Goal: Task Accomplishment & Management: Manage account settings

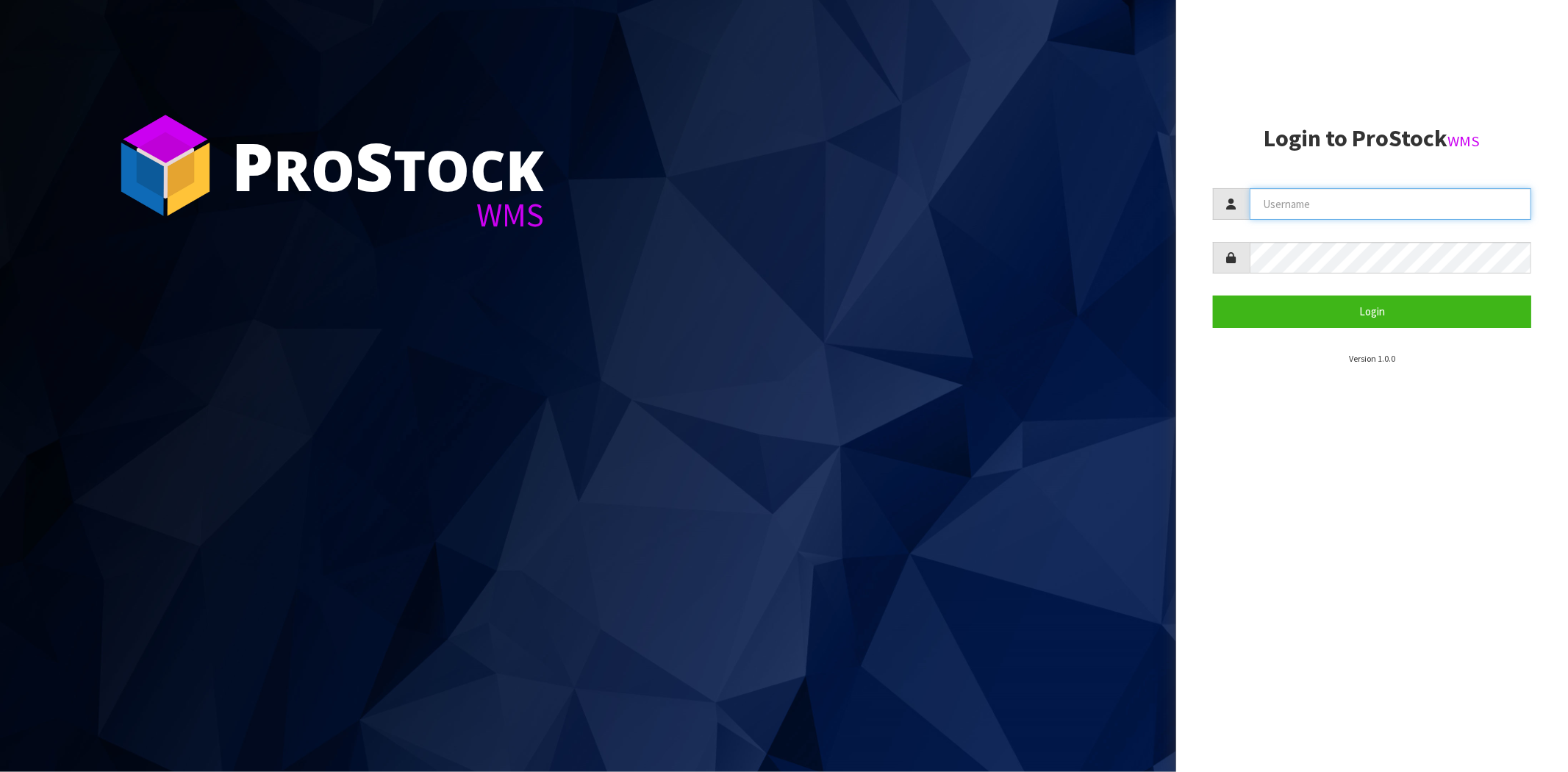
click at [1314, 208] on input "text" at bounding box center [1390, 203] width 281 height 31
type input "[PERSON_NAME][EMAIL_ADDRESS][DOMAIN_NAME]"
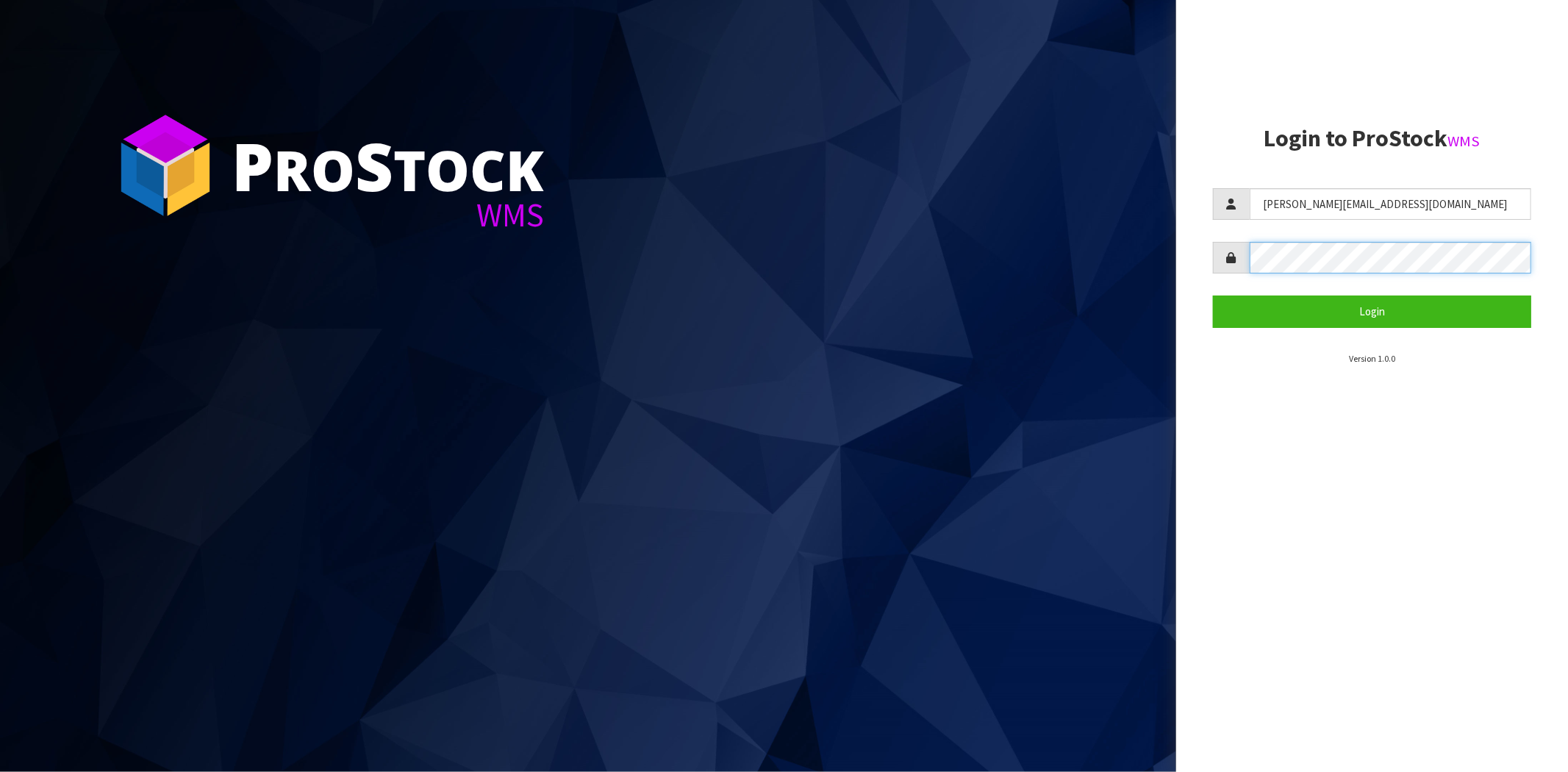
click at [1212, 295] on button "Login" at bounding box center [1371, 311] width 318 height 31
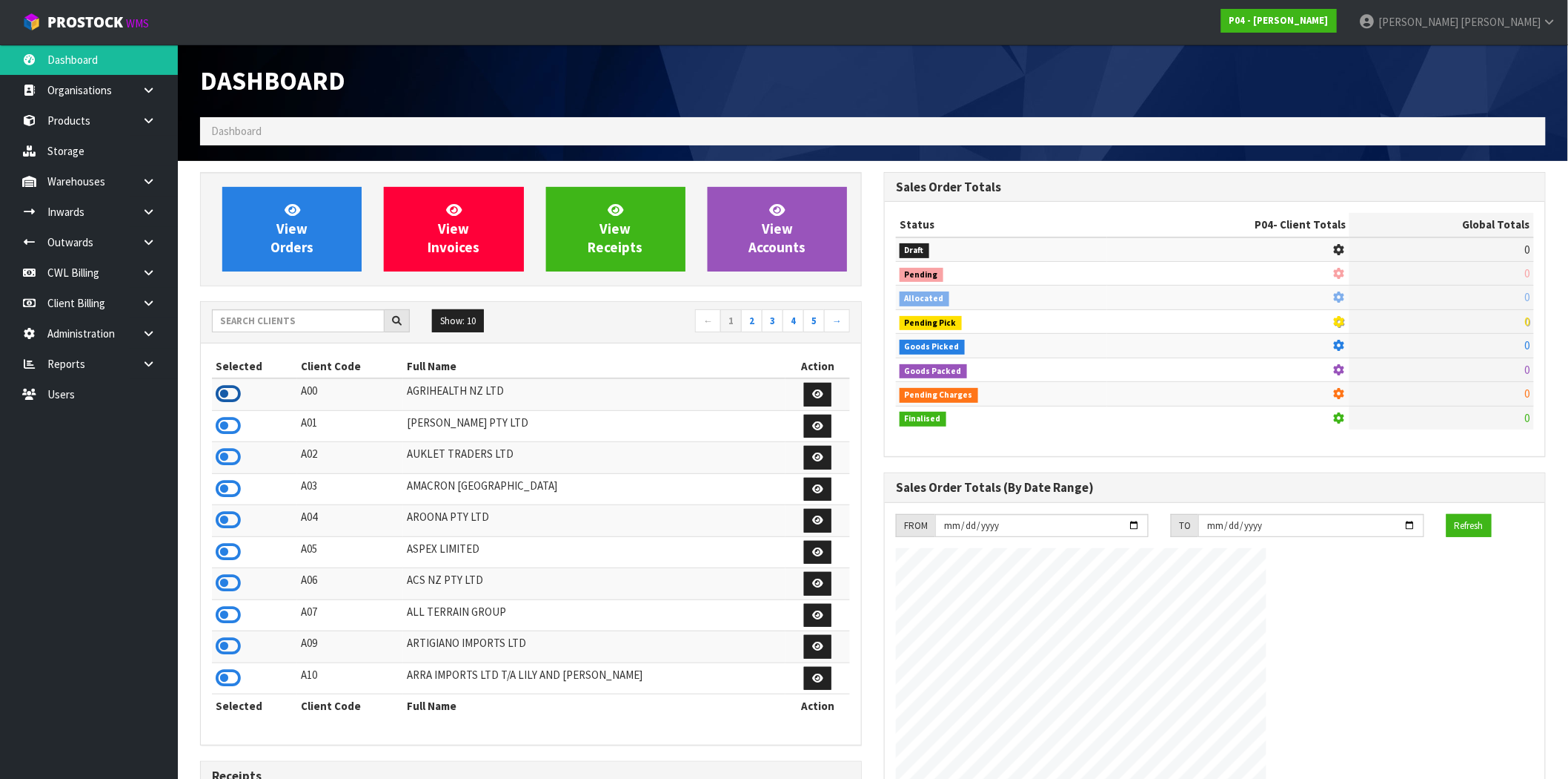
click at [236, 404] on icon at bounding box center [228, 393] width 26 height 22
click at [157, 208] on link at bounding box center [154, 211] width 48 height 30
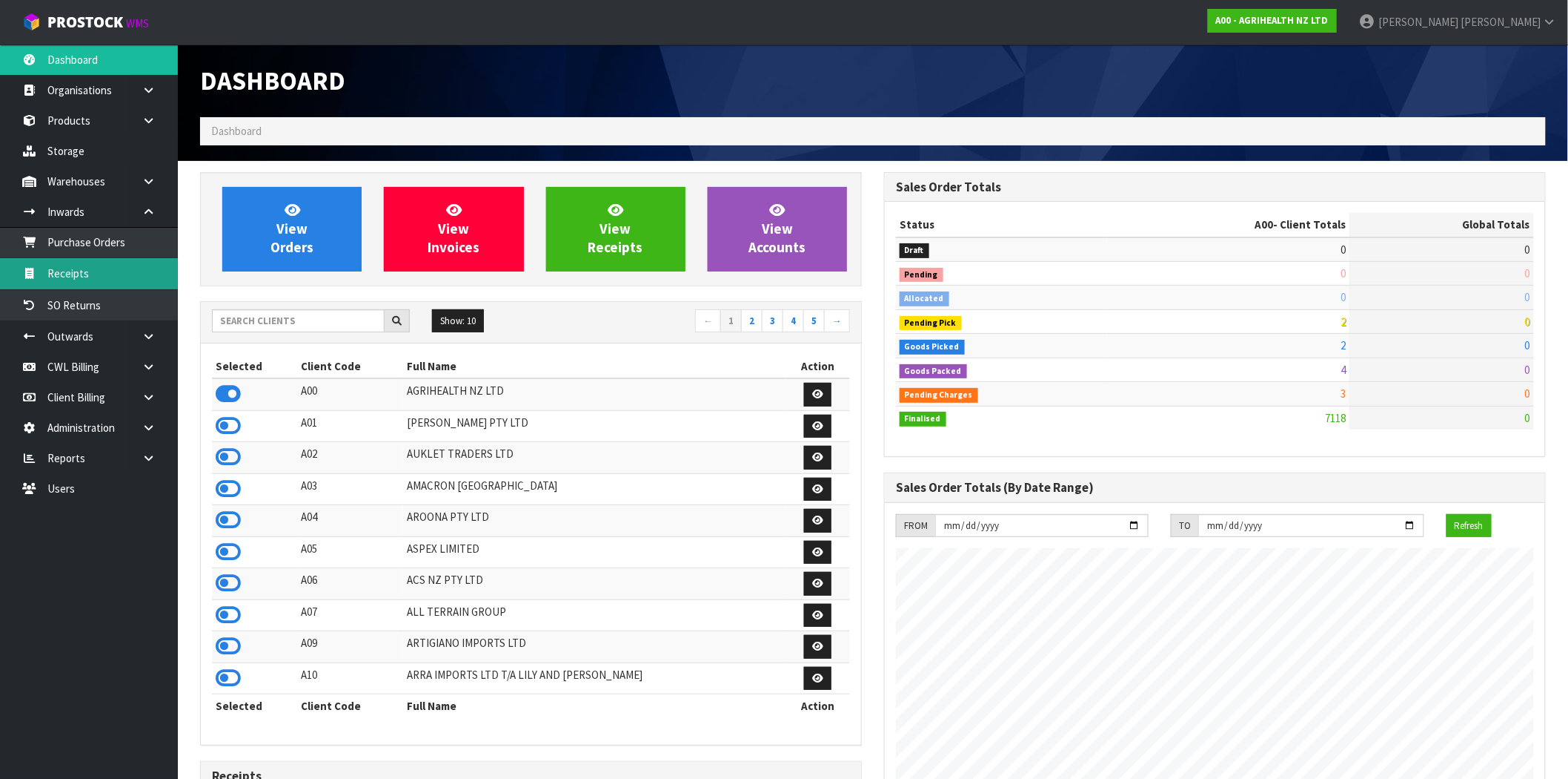
click at [75, 276] on link "Receipts" at bounding box center [89, 273] width 178 height 30
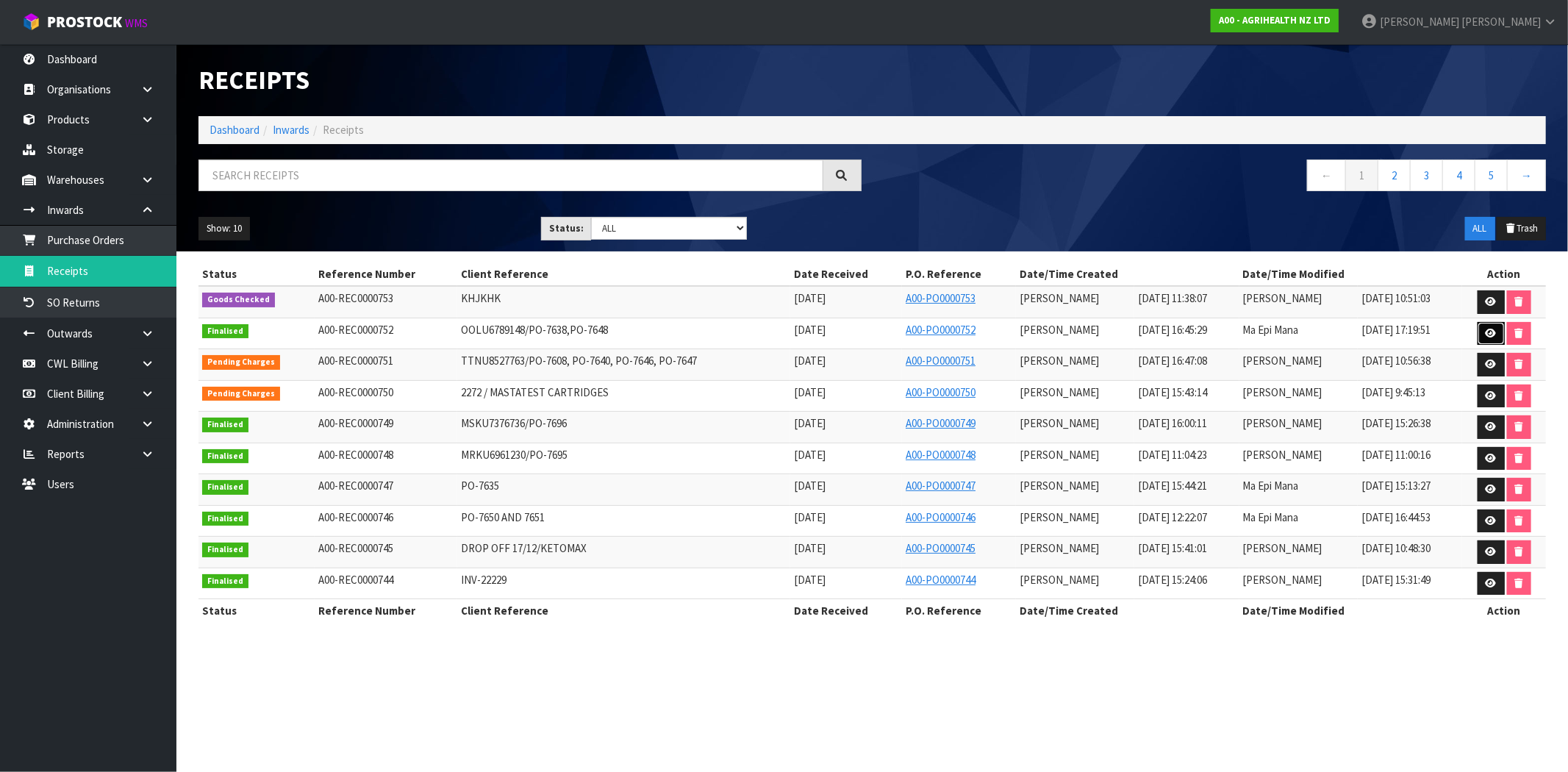
click at [1493, 334] on icon at bounding box center [1491, 333] width 11 height 10
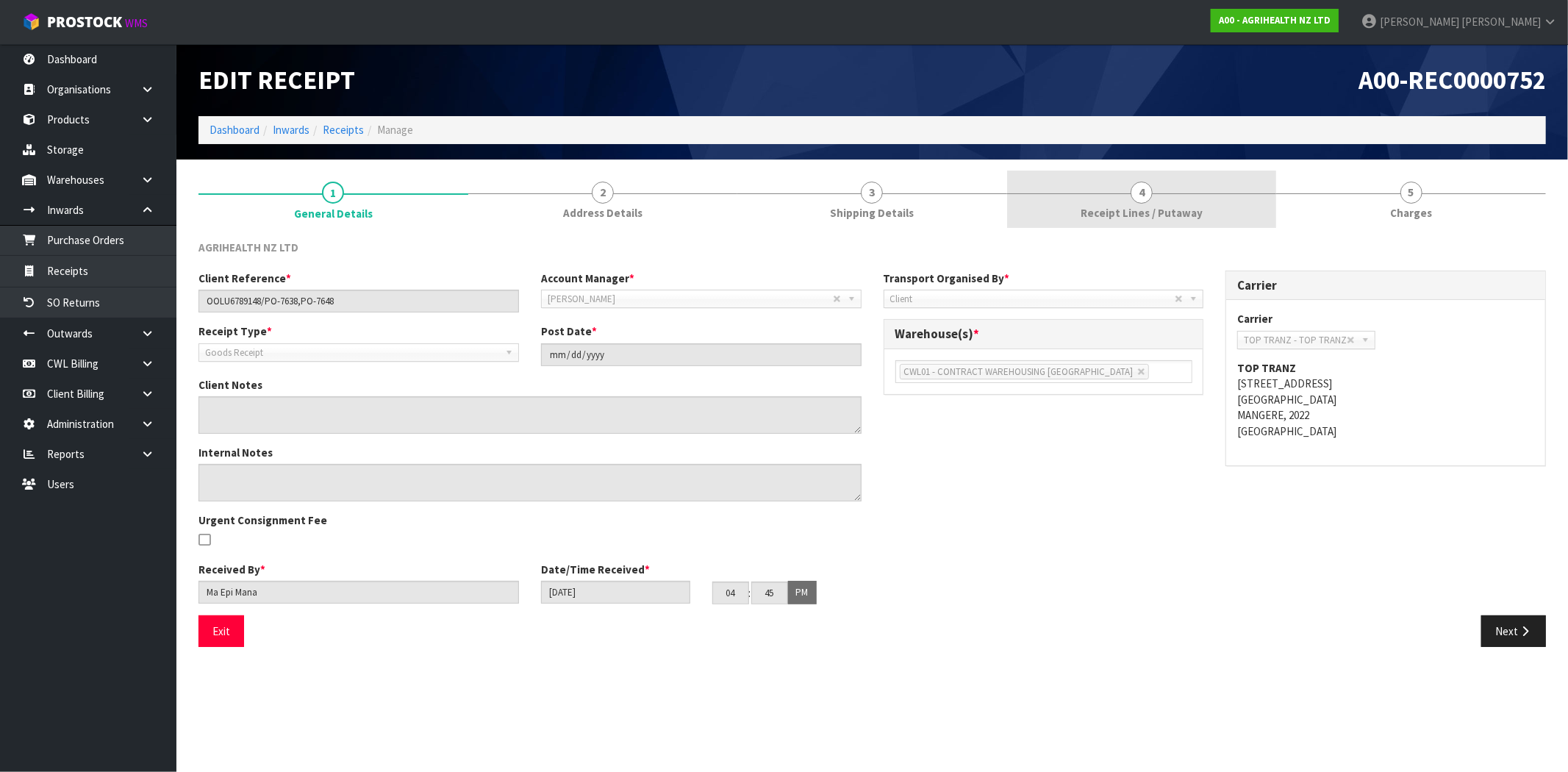
click at [1130, 201] on link "4 Receipt Lines / Putaway" at bounding box center [1142, 199] width 270 height 58
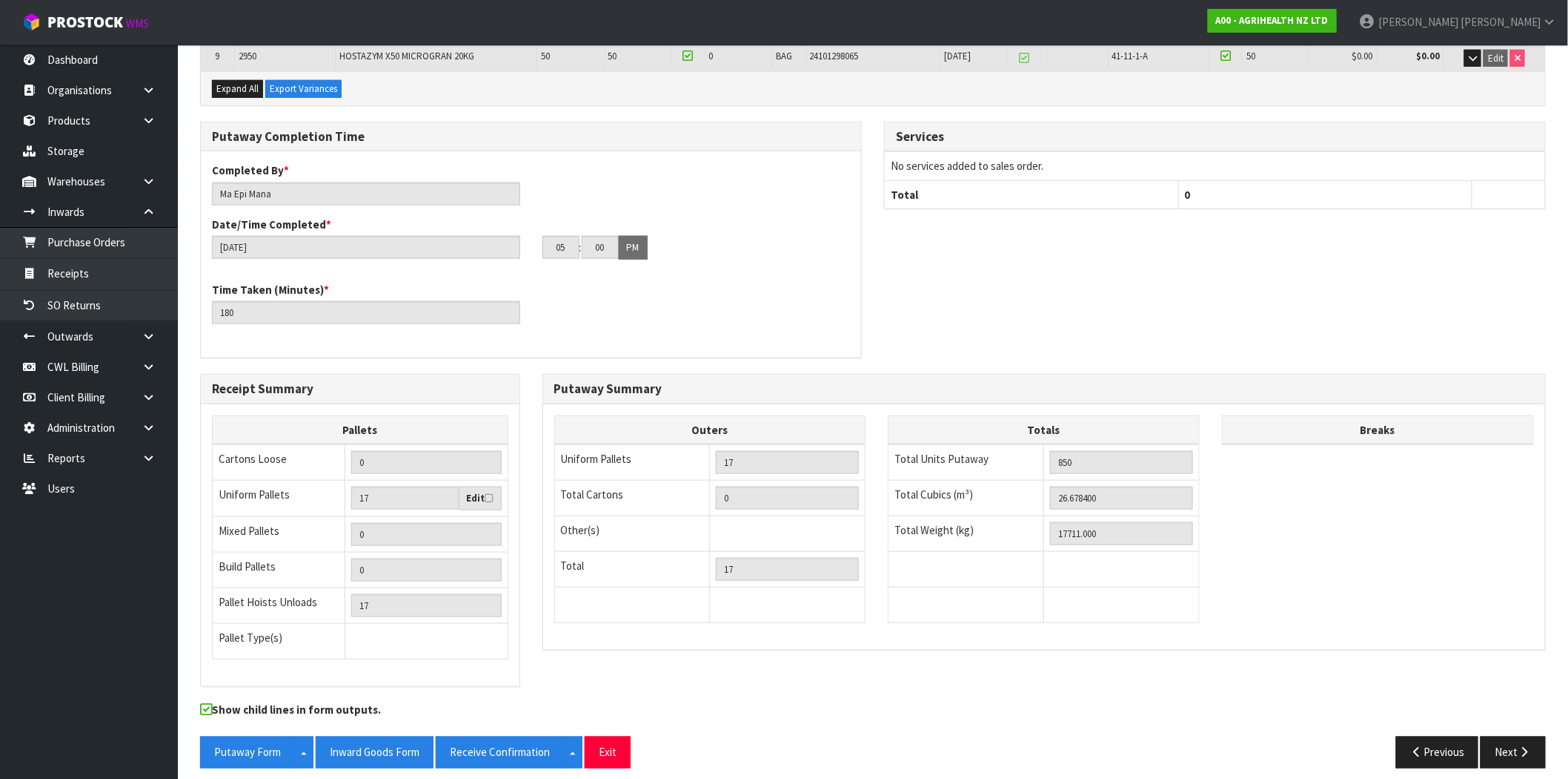
scroll to position [486, 0]
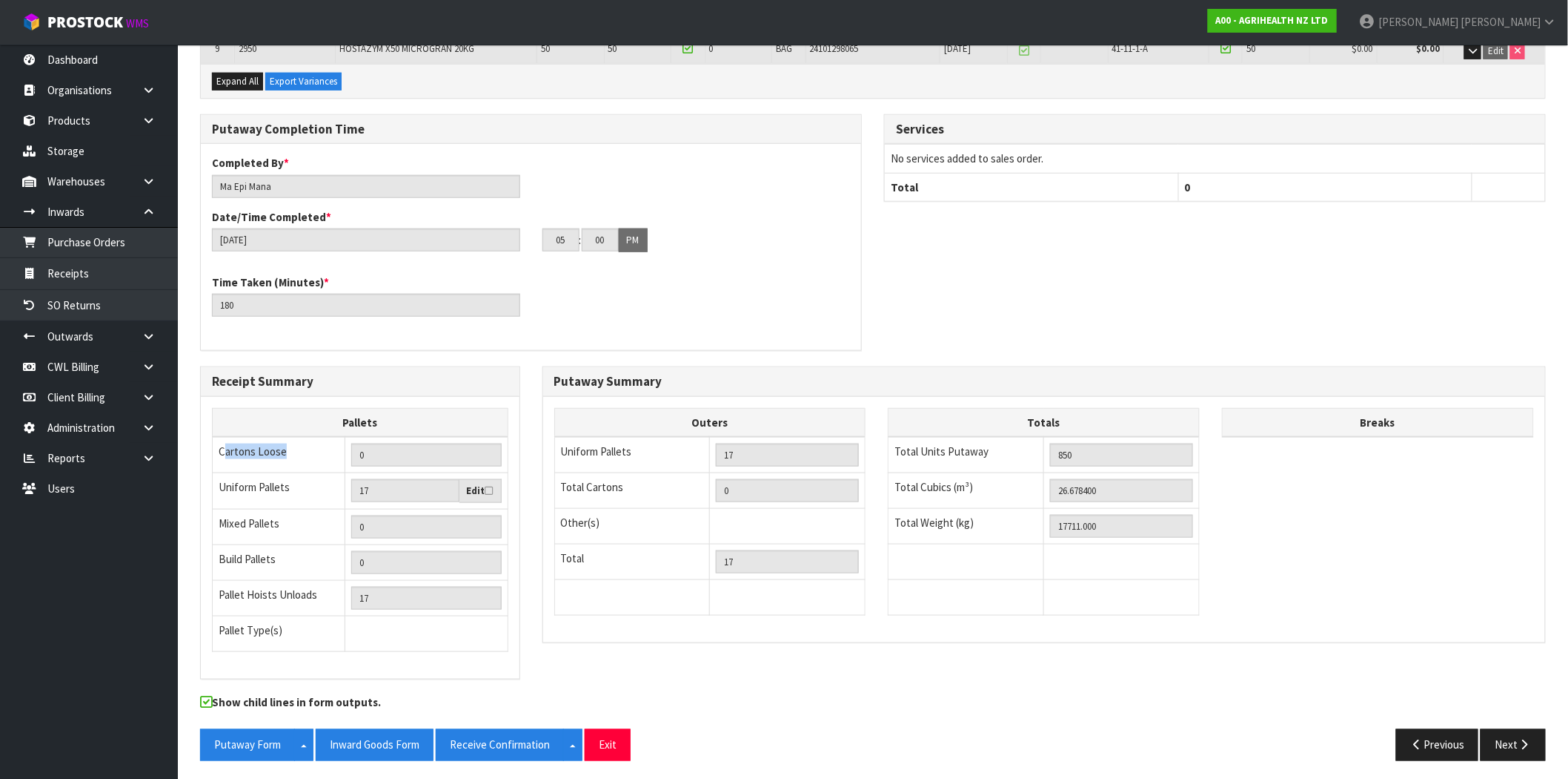
drag, startPoint x: 295, startPoint y: 447, endPoint x: 226, endPoint y: 450, distance: 69.1
click at [226, 449] on td "Cartons Loose" at bounding box center [278, 455] width 133 height 36
drag, startPoint x: 292, startPoint y: 486, endPoint x: 225, endPoint y: 493, distance: 67.4
click at [225, 493] on td "Uniform Pallets" at bounding box center [278, 491] width 133 height 36
drag, startPoint x: 292, startPoint y: 523, endPoint x: 211, endPoint y: 524, distance: 81.0
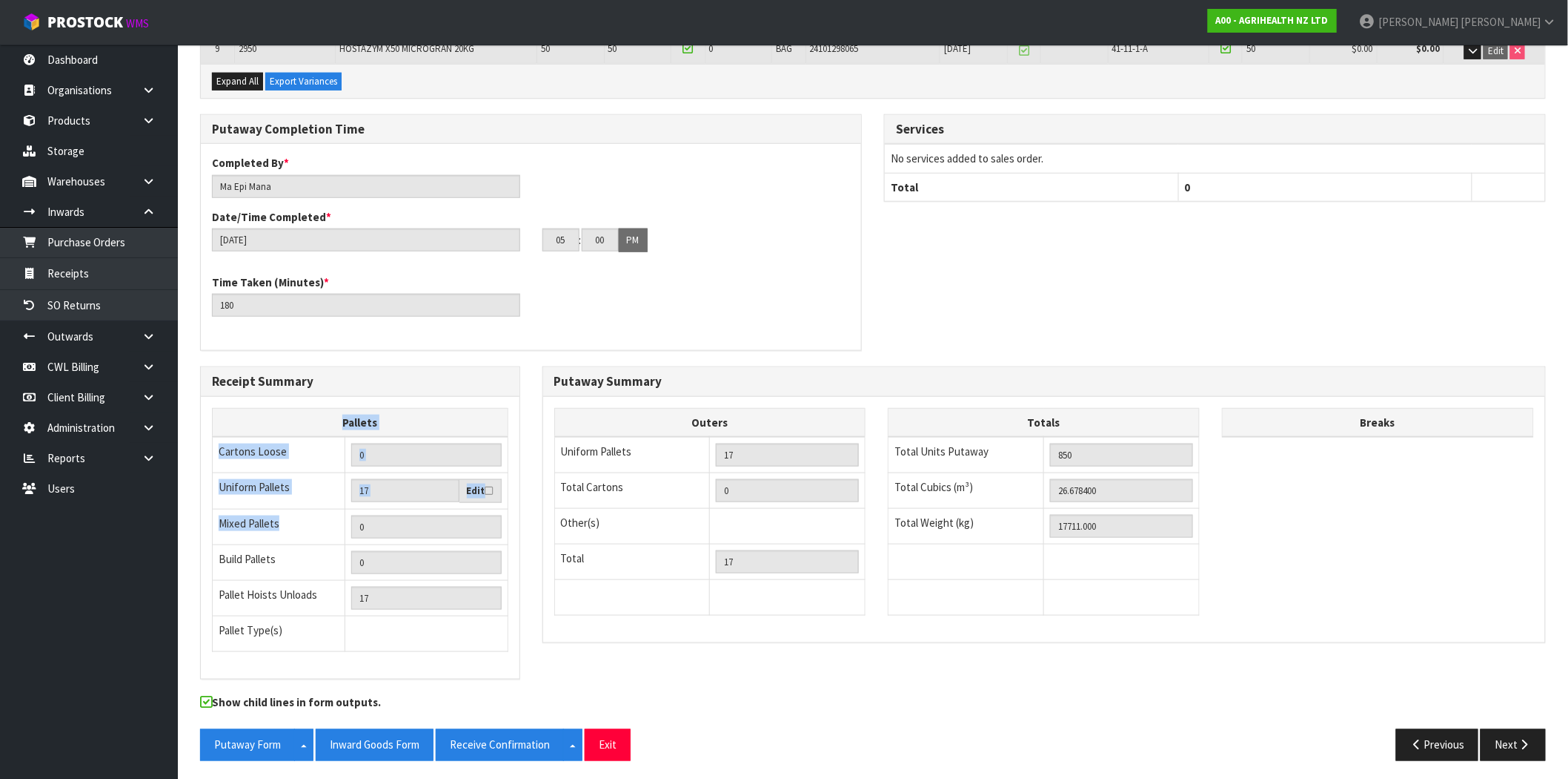
click at [212, 524] on table "Pallets Cartons Loose 0 Uniform Pallets 17 Edit Mixed Pallets 0 Build Pallets 0…" at bounding box center [360, 530] width 297 height 244
click at [277, 601] on td "Pallet Hoists Unloads" at bounding box center [278, 597] width 133 height 35
drag, startPoint x: 324, startPoint y: 590, endPoint x: 212, endPoint y: 591, distance: 112.0
click at [212, 591] on td "Pallet Hoists Unloads" at bounding box center [278, 597] width 133 height 35
drag, startPoint x: 278, startPoint y: 551, endPoint x: 218, endPoint y: 554, distance: 60.1
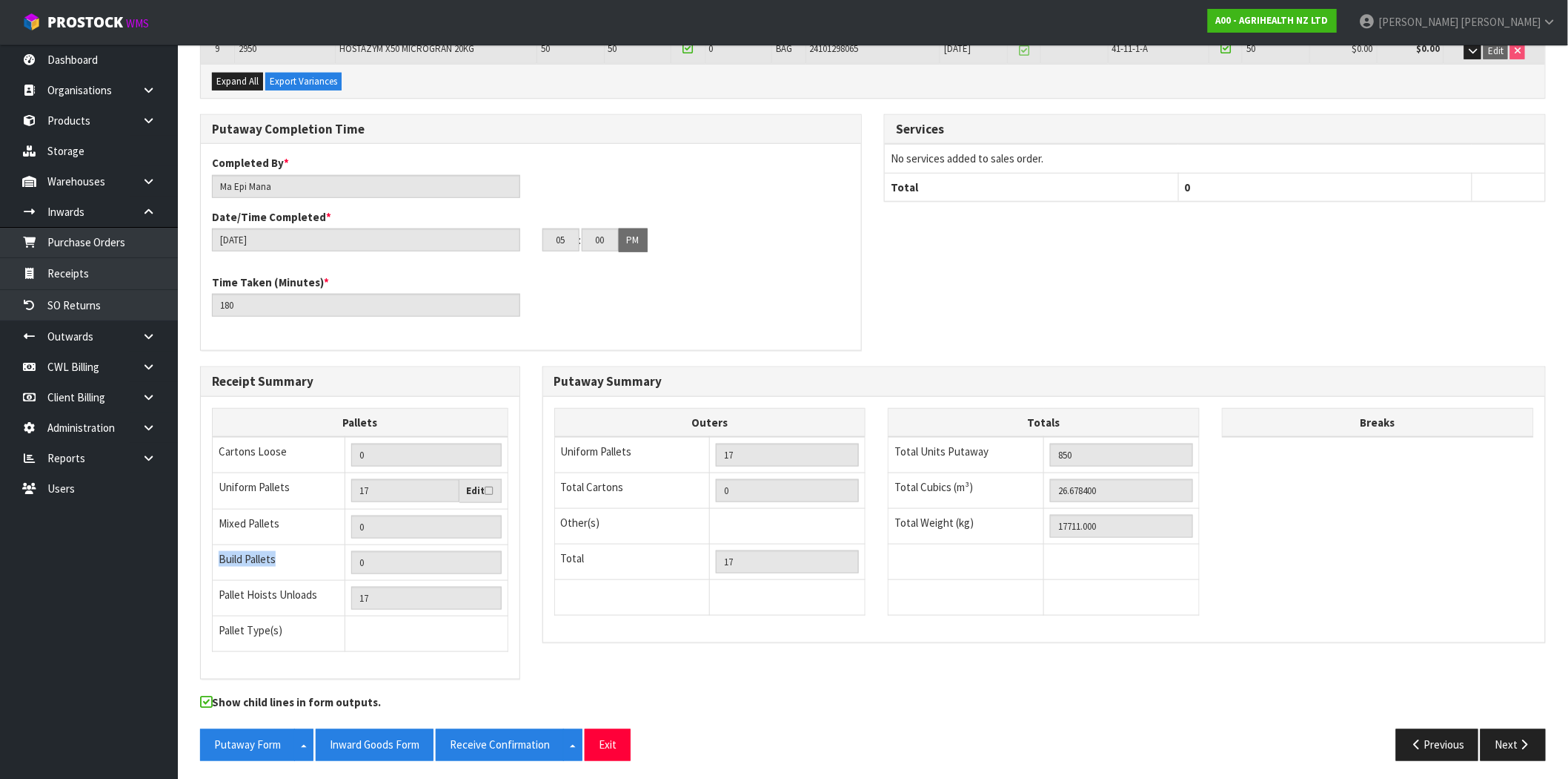
click at [218, 554] on td "Build Pallets" at bounding box center [278, 562] width 133 height 35
drag, startPoint x: 283, startPoint y: 630, endPoint x: 220, endPoint y: 632, distance: 63.0
click at [220, 632] on td "Pallet Type(s)" at bounding box center [278, 633] width 133 height 35
drag, startPoint x: 633, startPoint y: 447, endPoint x: 576, endPoint y: 447, distance: 57.0
click at [576, 447] on td "Uniform Pallets" at bounding box center [632, 455] width 156 height 36
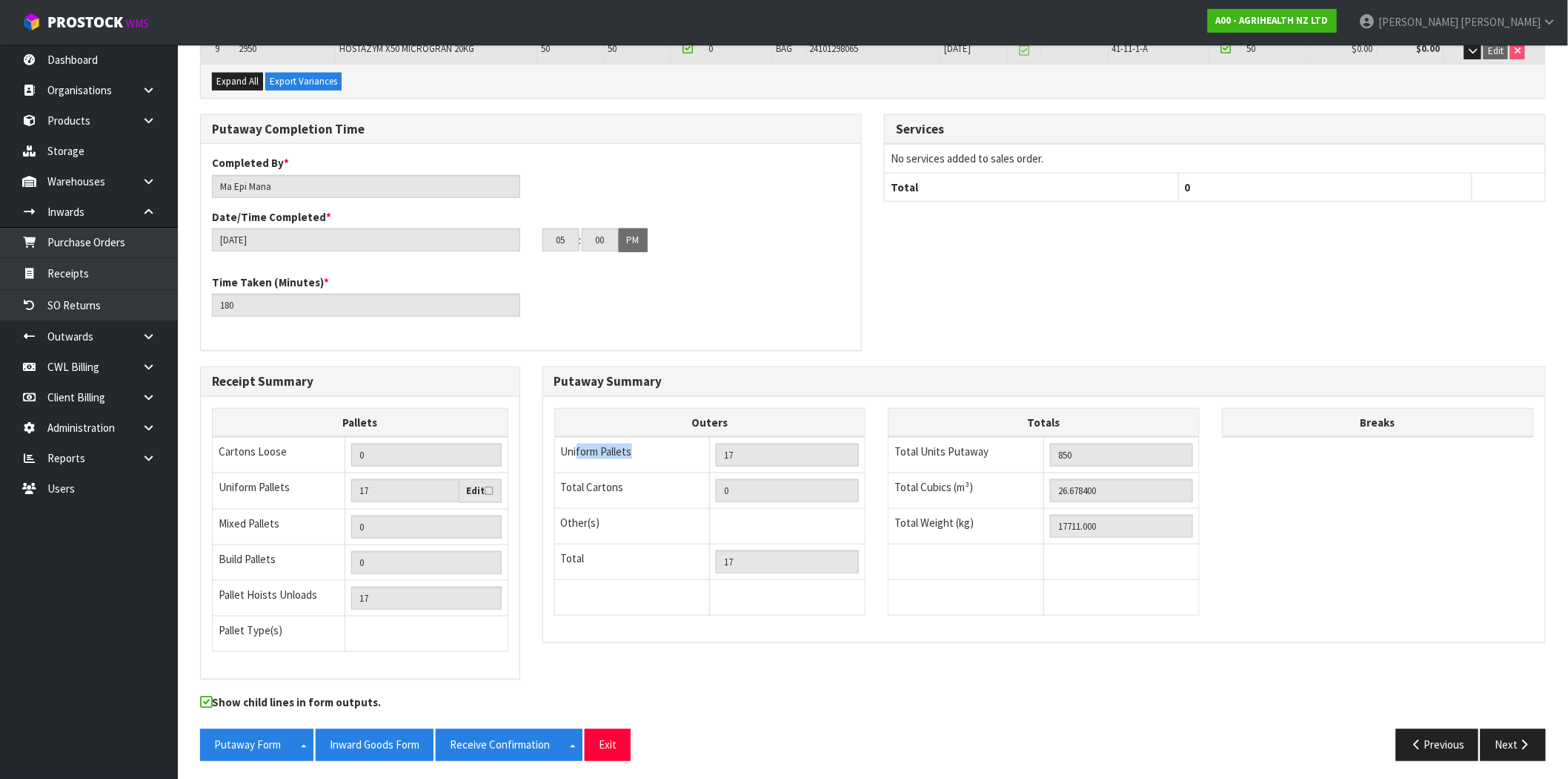
click at [575, 446] on td "Uniform Pallets" at bounding box center [632, 455] width 156 height 36
click at [614, 483] on td "Total Cartons" at bounding box center [632, 491] width 156 height 35
click at [605, 523] on td "Other(s)" at bounding box center [632, 526] width 156 height 35
drag, startPoint x: 984, startPoint y: 443, endPoint x: 906, endPoint y: 445, distance: 78.0
click at [906, 445] on td "Total Units Putaway" at bounding box center [966, 455] width 156 height 36
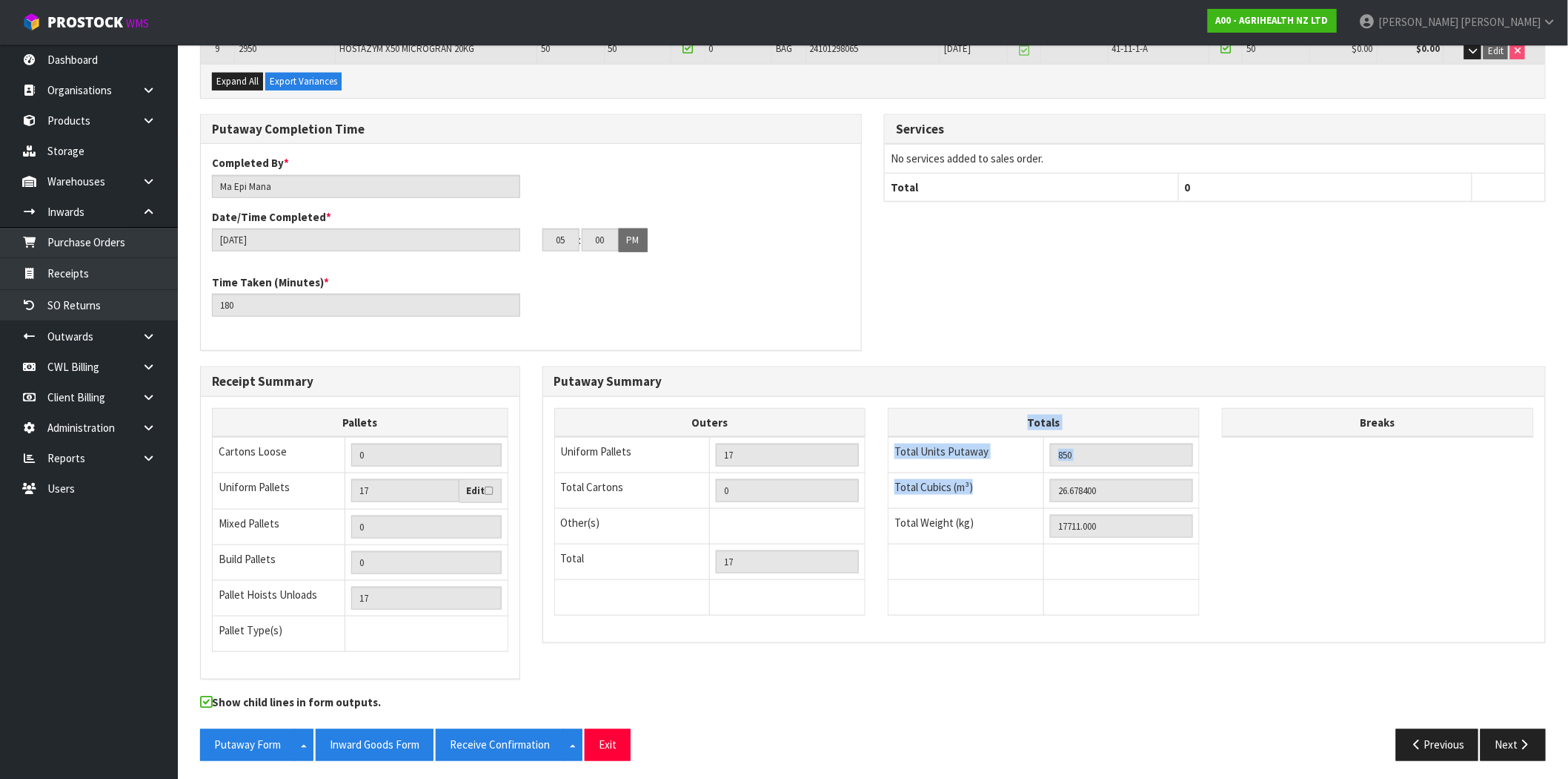
drag, startPoint x: 987, startPoint y: 476, endPoint x: 887, endPoint y: 480, distance: 100.1
click at [888, 480] on table "Totals Total Units Putaway 850 Total Cubics (m³) 26.678400 Total Weight (kg) 17…" at bounding box center [1044, 512] width 312 height 208
drag, startPoint x: 973, startPoint y: 512, endPoint x: 914, endPoint y: 513, distance: 59.0
click at [914, 513] on td "Total Weight (kg)" at bounding box center [966, 526] width 156 height 35
drag, startPoint x: 958, startPoint y: 446, endPoint x: 930, endPoint y: 454, distance: 29.1
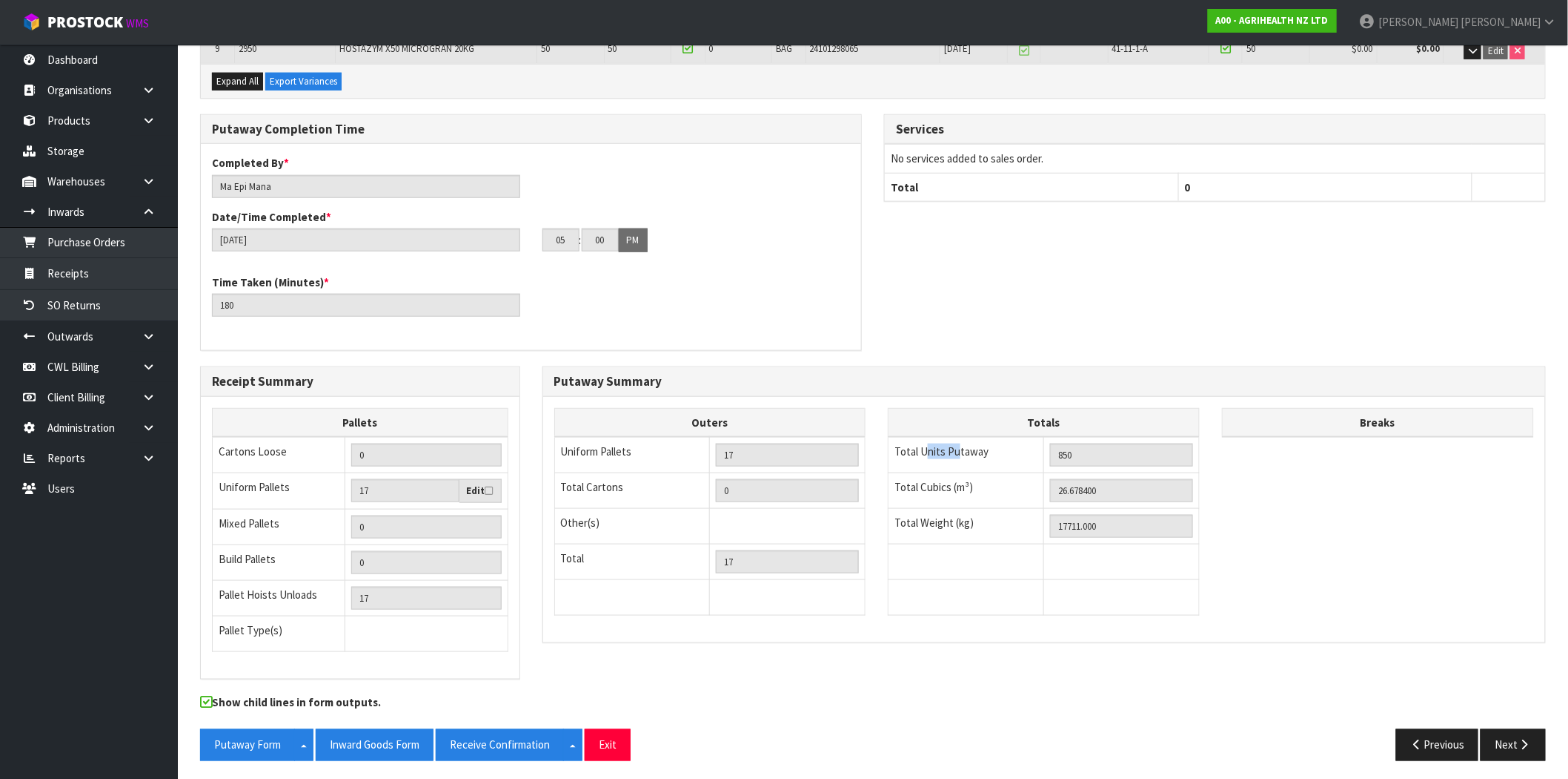
click at [930, 454] on td "Total Units Putaway" at bounding box center [966, 455] width 156 height 36
